Goal: Find specific page/section

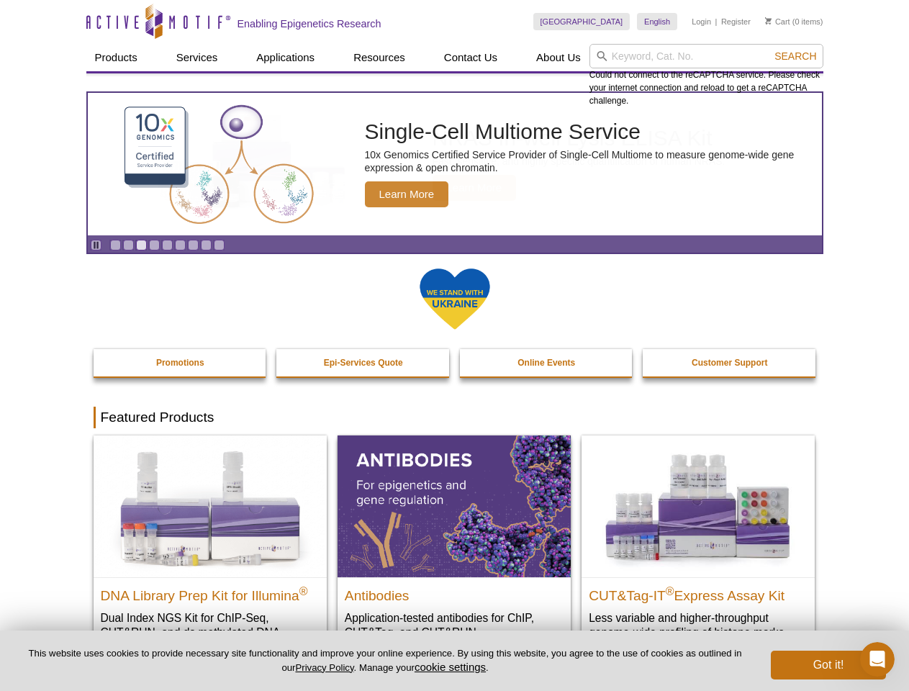
click at [706, 56] on input "search" at bounding box center [706, 56] width 234 height 24
click at [795, 56] on span "Search" at bounding box center [795, 56] width 42 height 12
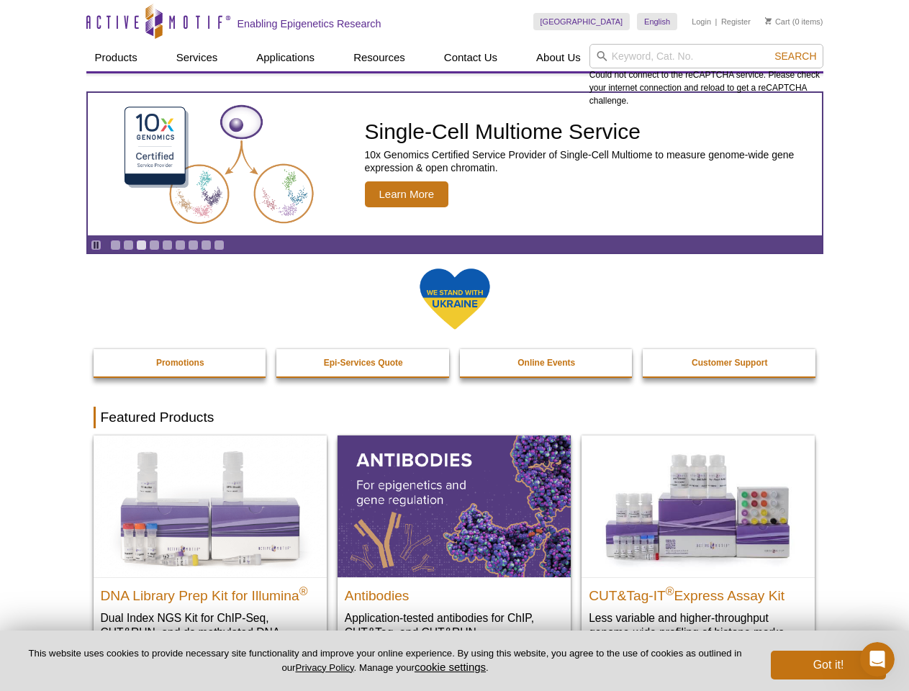
click at [96, 245] on icon "Pause" at bounding box center [95, 244] width 9 height 9
click at [115, 245] on link "Go to slide 1" at bounding box center [115, 245] width 11 height 11
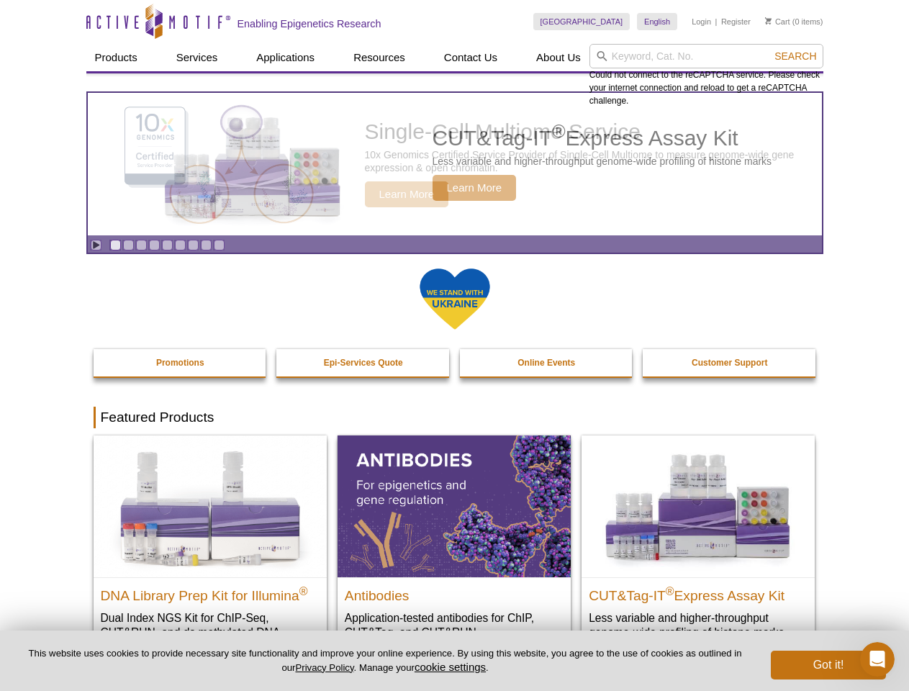
click at [128, 245] on link "Go to slide 2" at bounding box center [128, 245] width 11 height 11
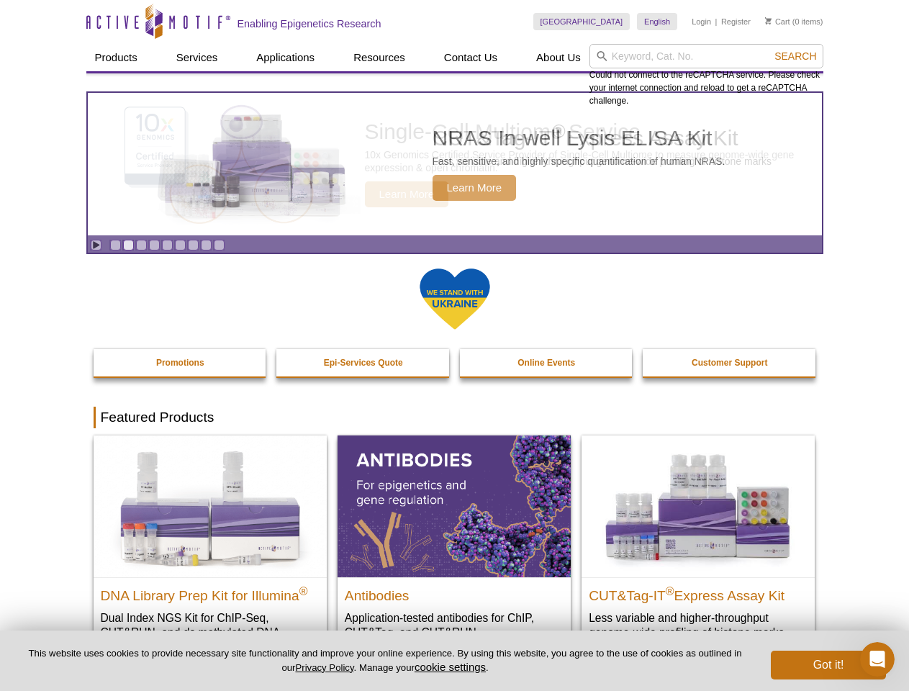
click at [141, 245] on link "Go to slide 3" at bounding box center [141, 245] width 11 height 11
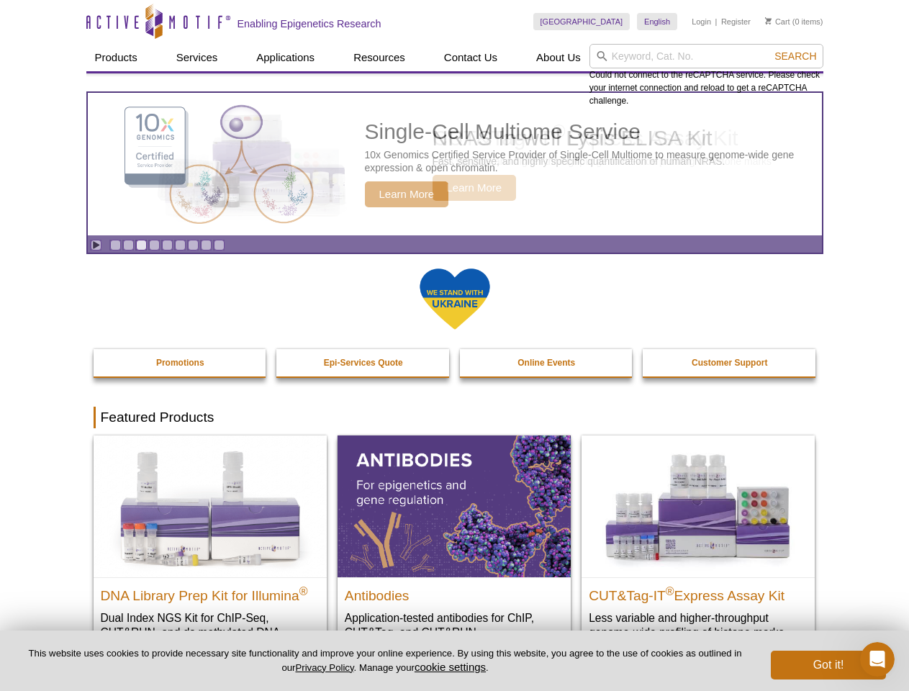
click at [154, 245] on link "Go to slide 4" at bounding box center [154, 245] width 11 height 11
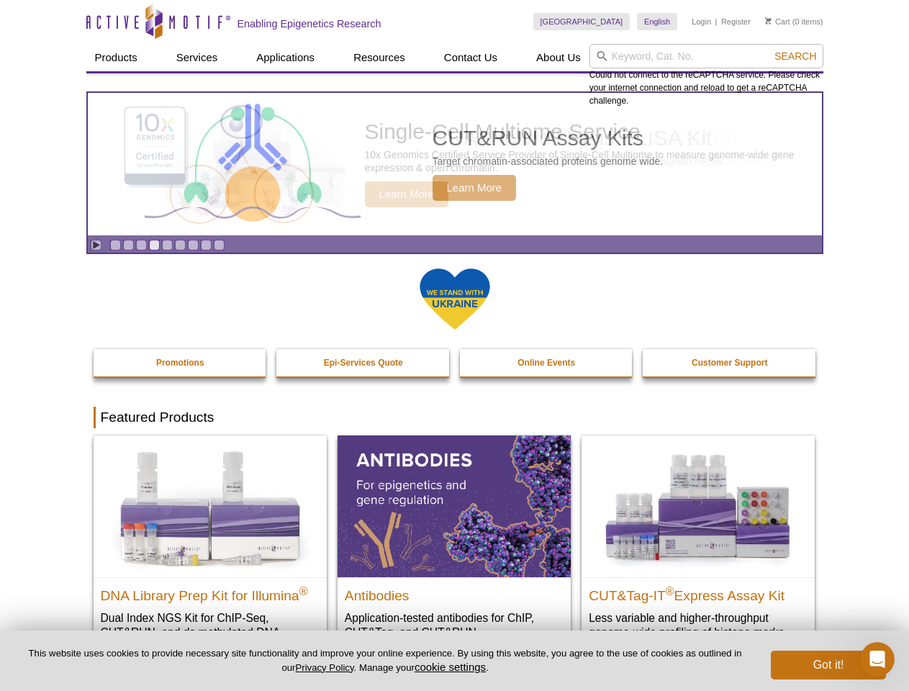
click at [167, 245] on link "Go to slide 5" at bounding box center [167, 245] width 11 height 11
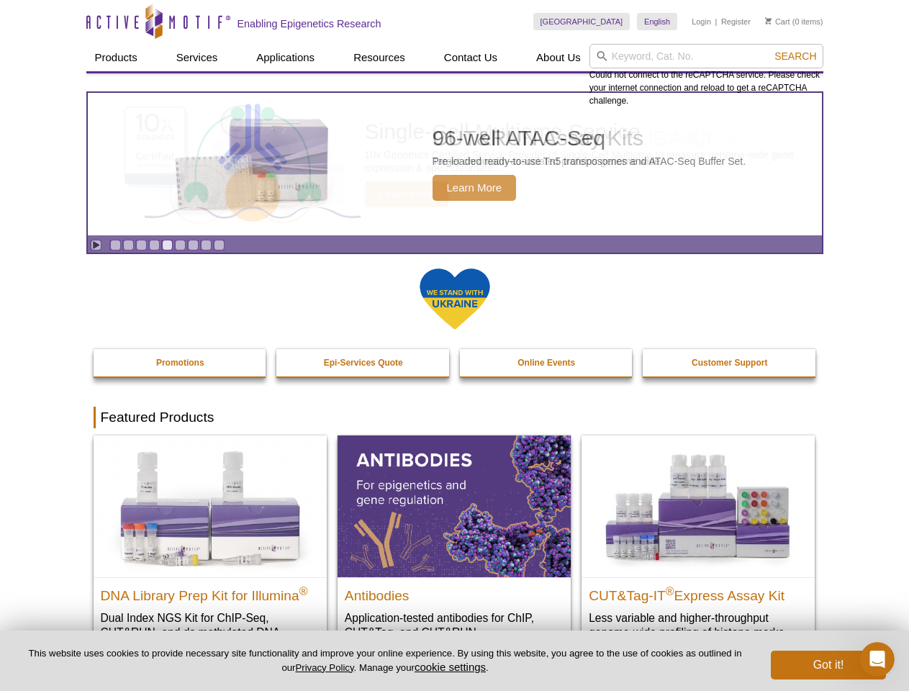
click at [180, 245] on link "Go to slide 6" at bounding box center [180, 245] width 11 height 11
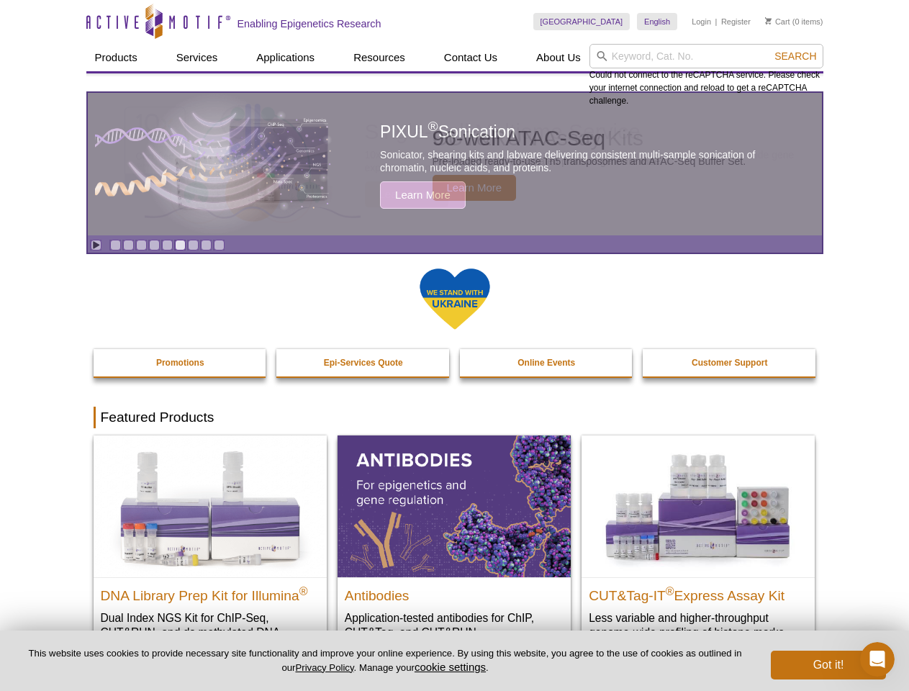
click at [193, 245] on link "Go to slide 7" at bounding box center [193, 245] width 11 height 11
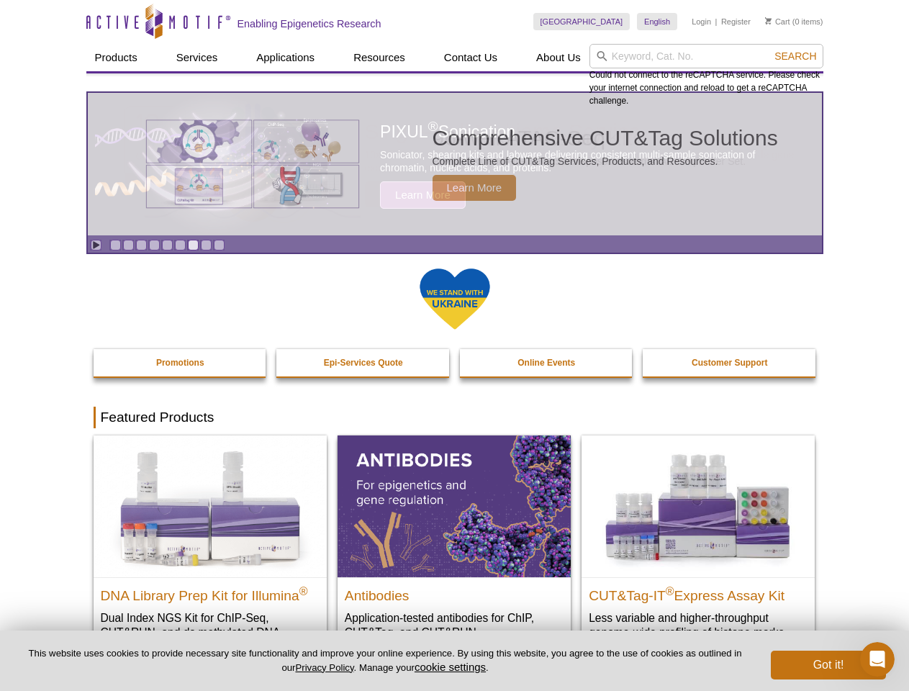
click at [795, 56] on span "Search" at bounding box center [795, 56] width 42 height 12
